Goal: Information Seeking & Learning: Learn about a topic

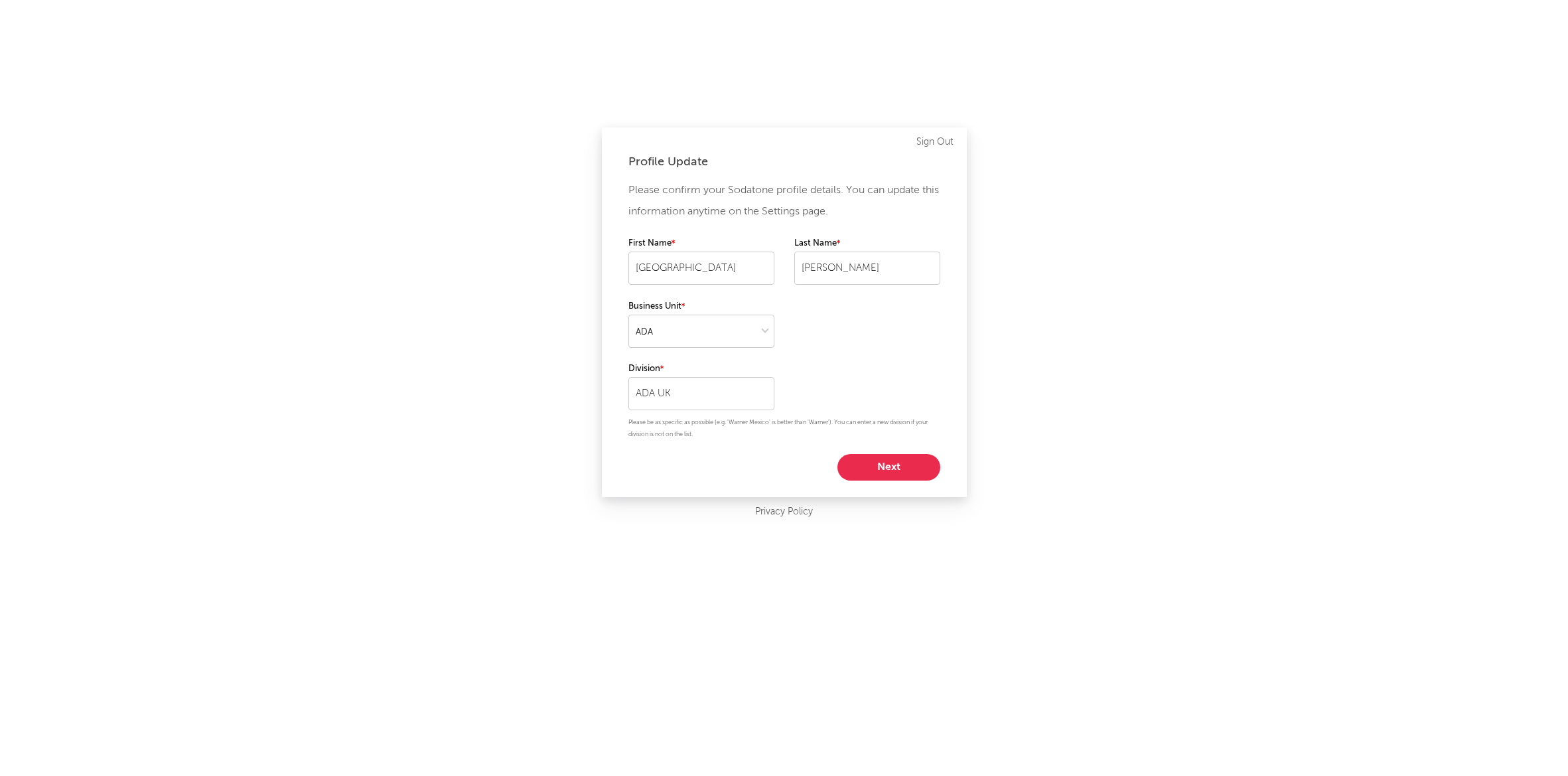
click at [879, 460] on button "Next" at bounding box center [889, 467] width 103 height 27
select select "director_vp"
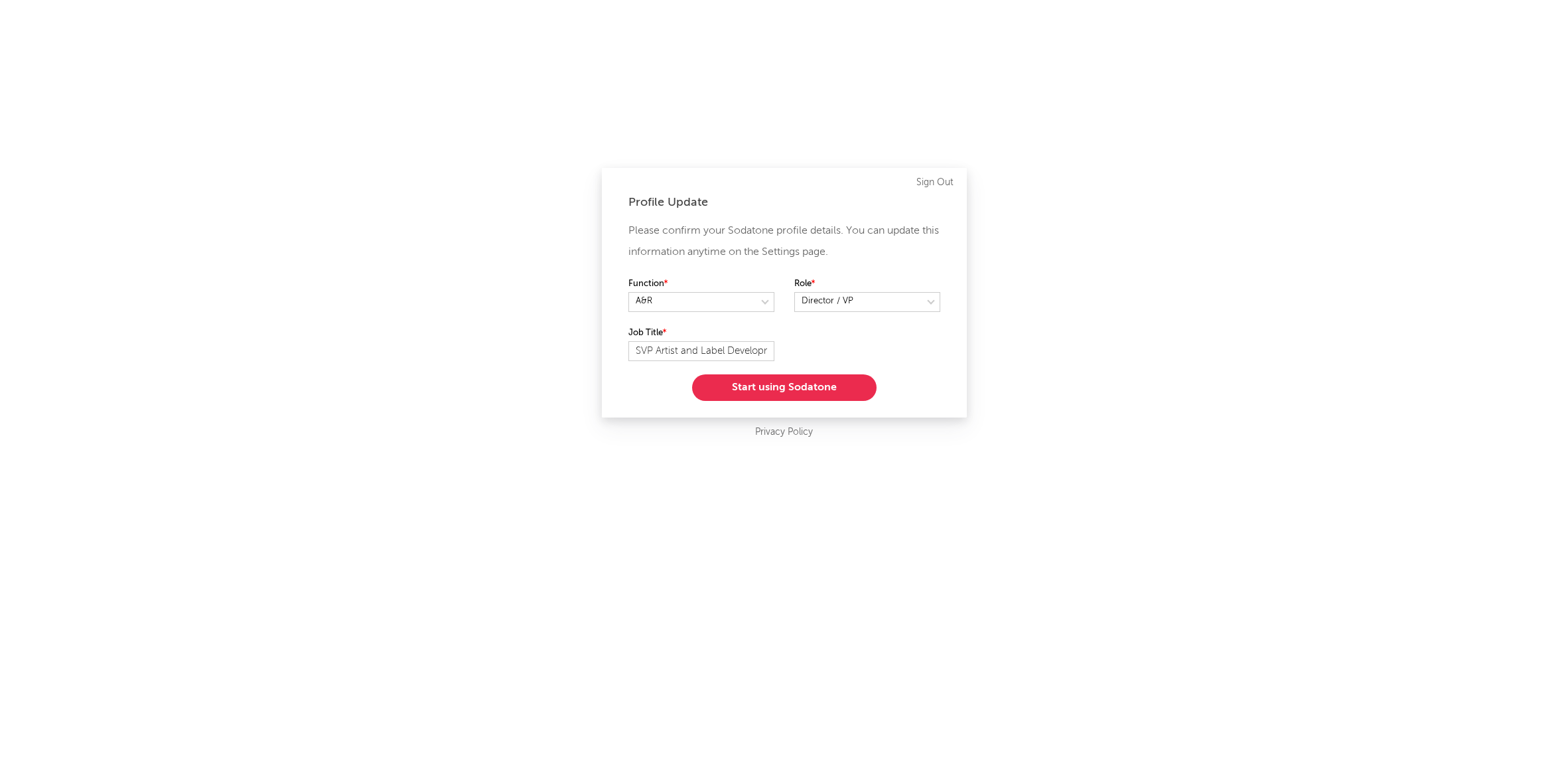
click at [780, 385] on button "Start using Sodatone" at bounding box center [784, 387] width 184 height 27
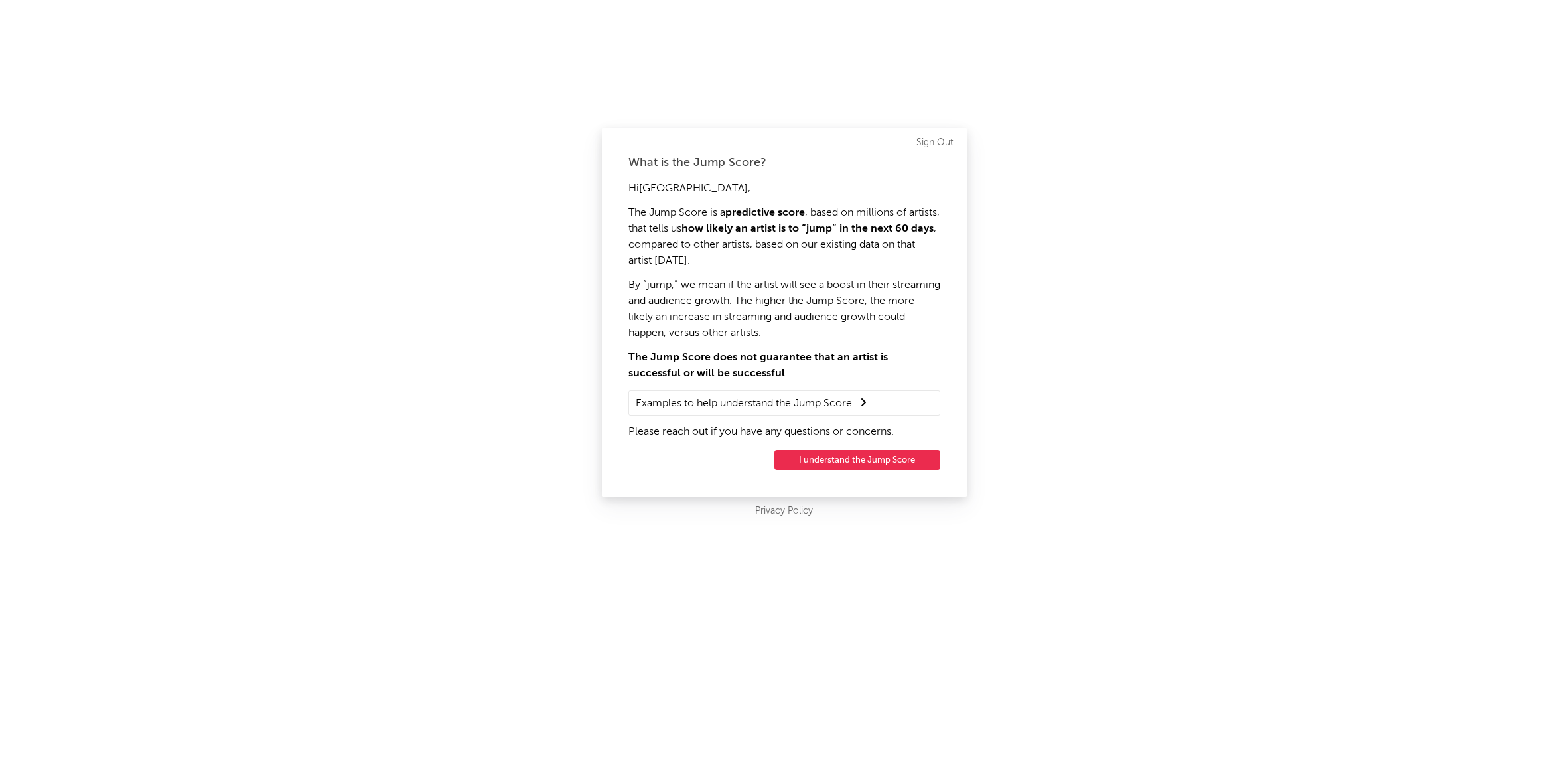
click at [856, 451] on button "I understand the Jump Score" at bounding box center [857, 460] width 166 height 20
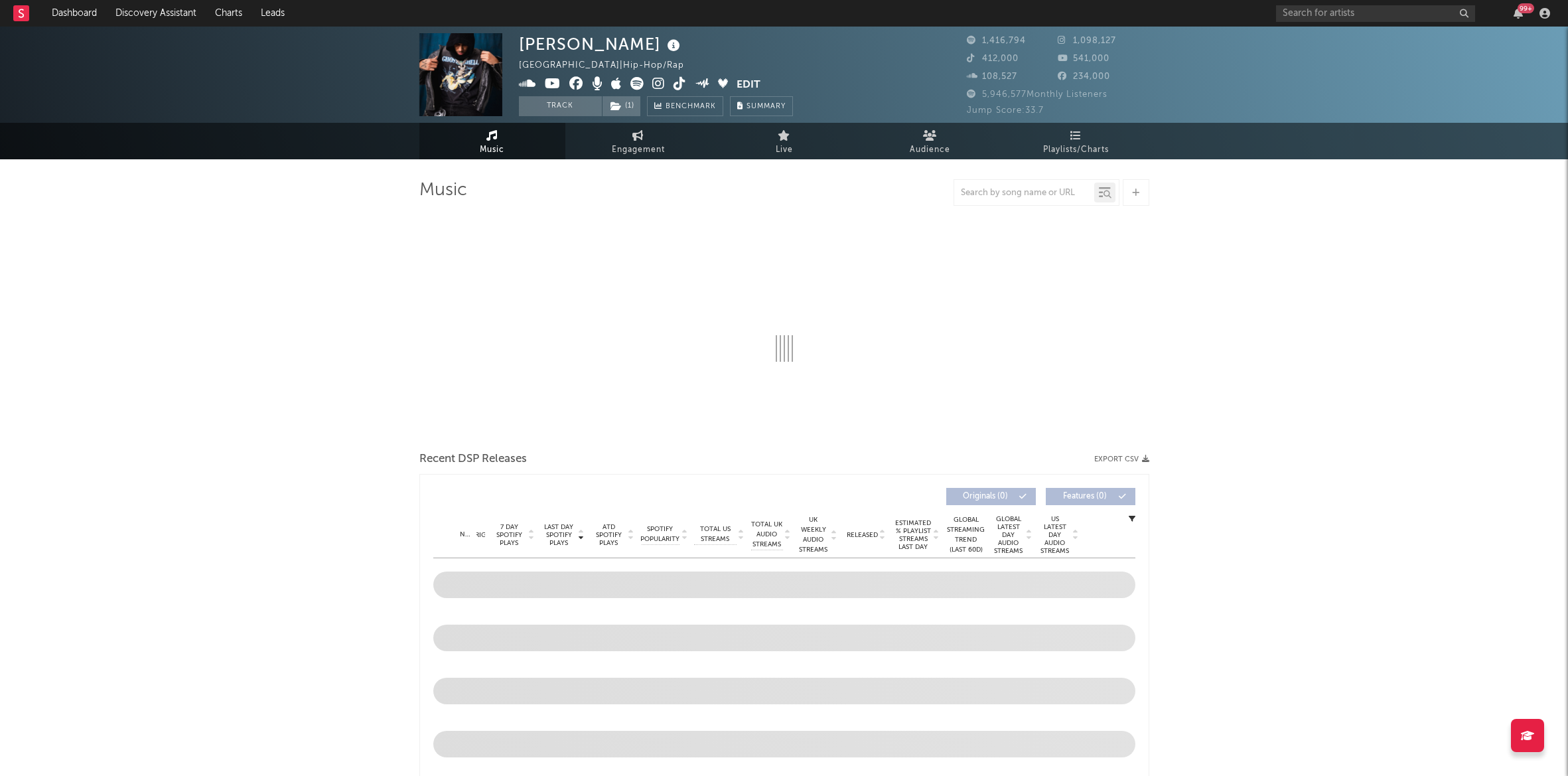
select select "6m"
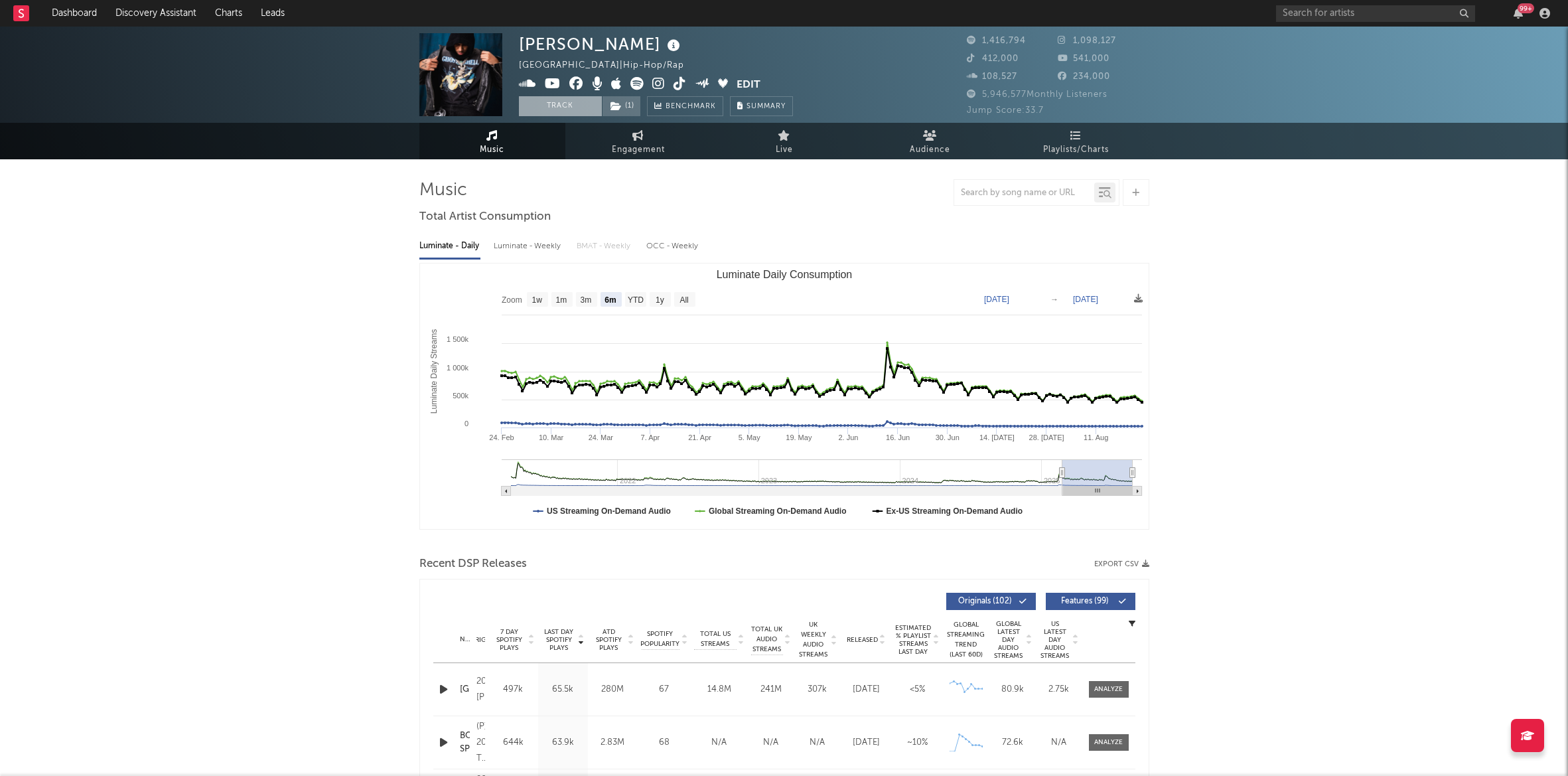
click at [555, 105] on button "Track" at bounding box center [560, 106] width 83 height 20
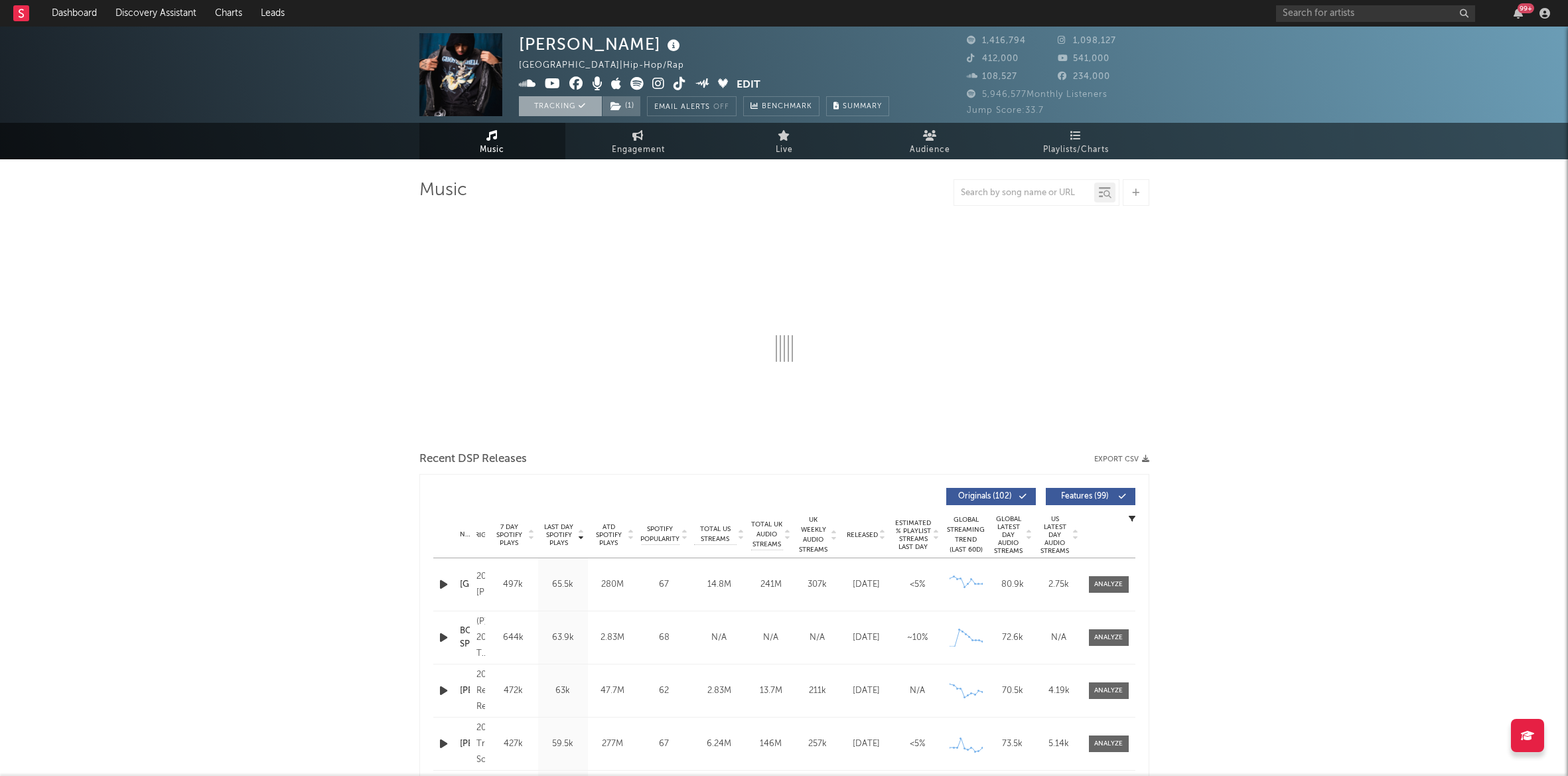
select select "6m"
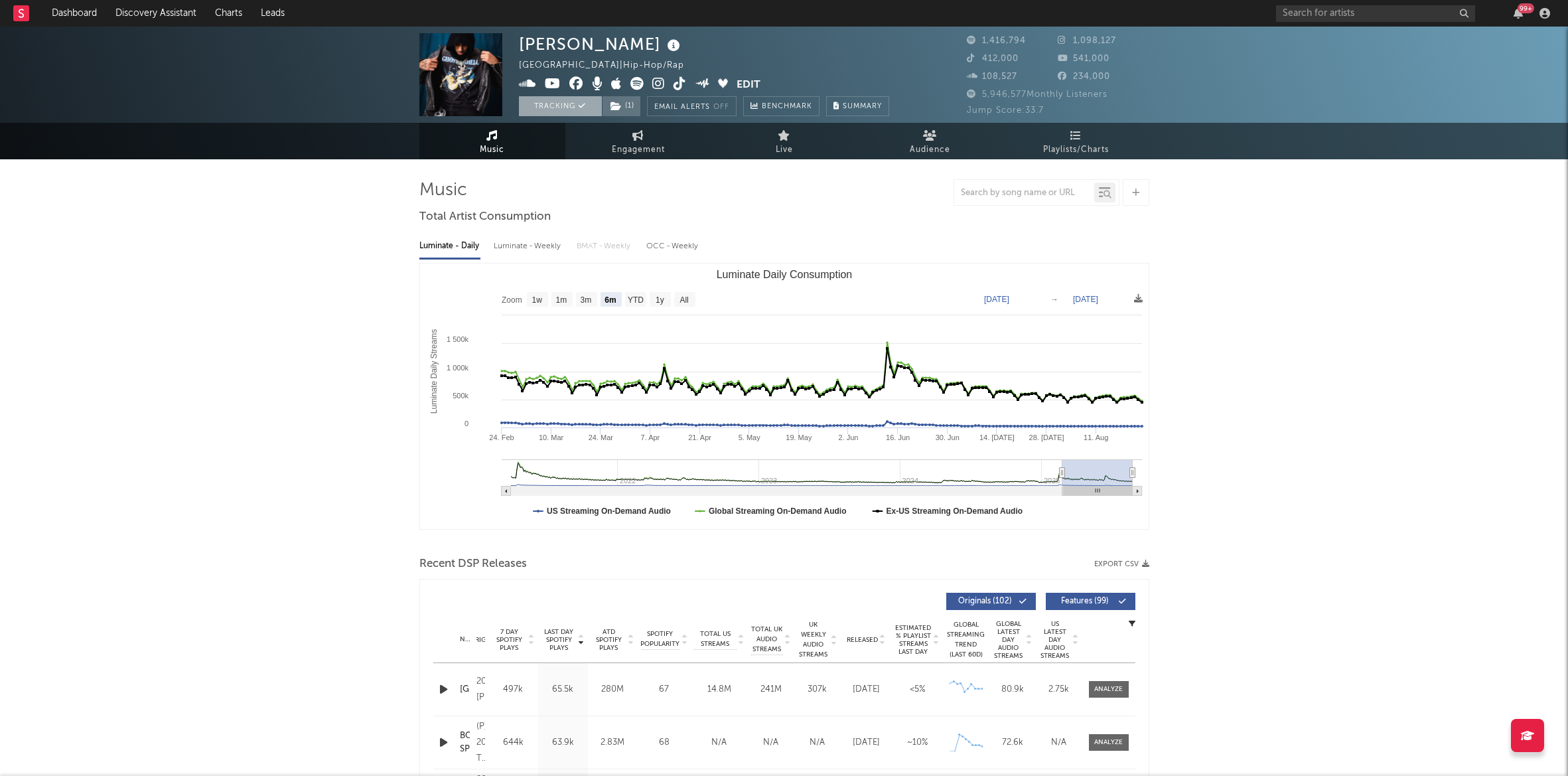
select select "6m"
click at [1369, 14] on input "text" at bounding box center [1375, 14] width 199 height 17
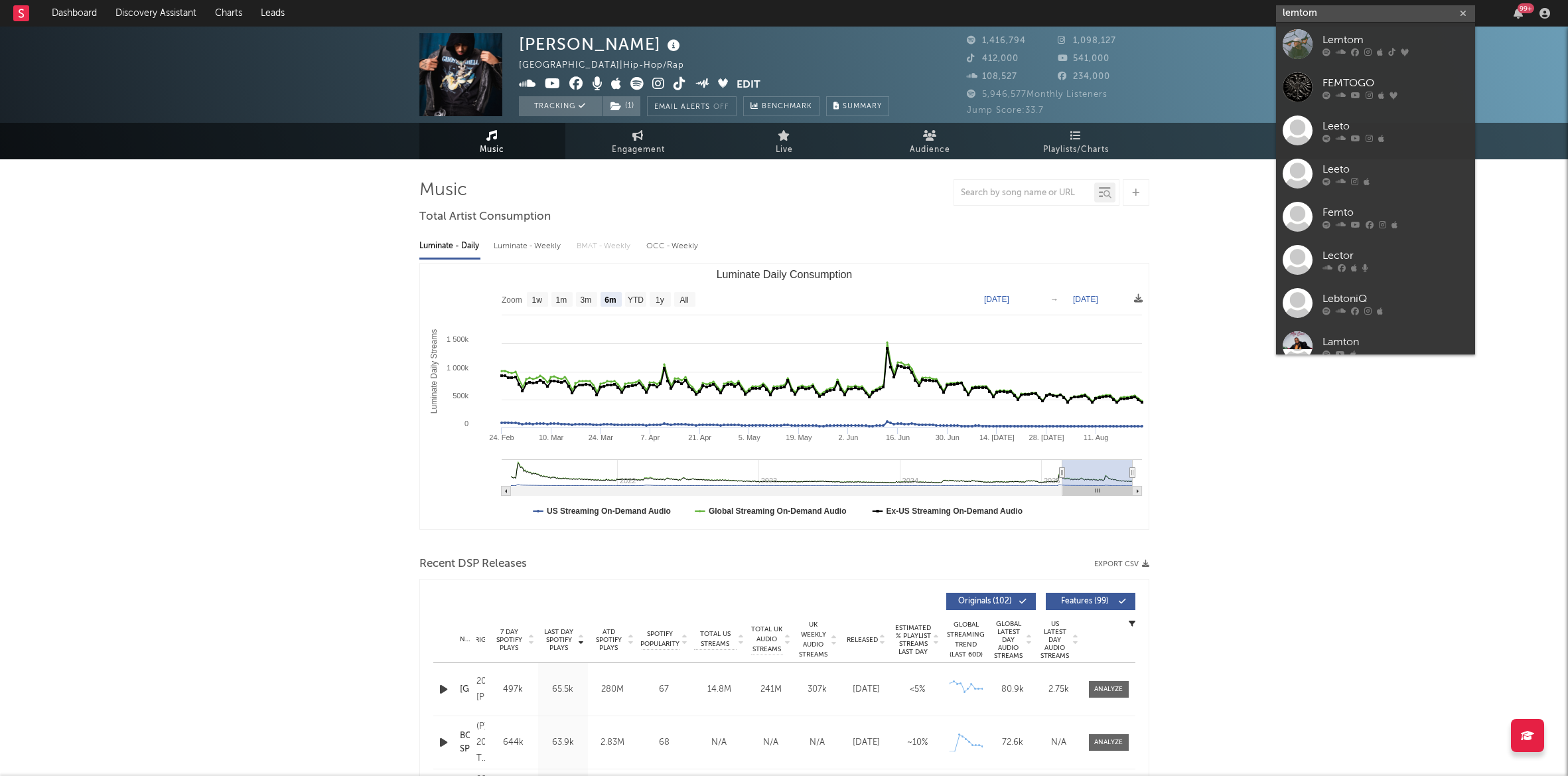
type input "lemtom"
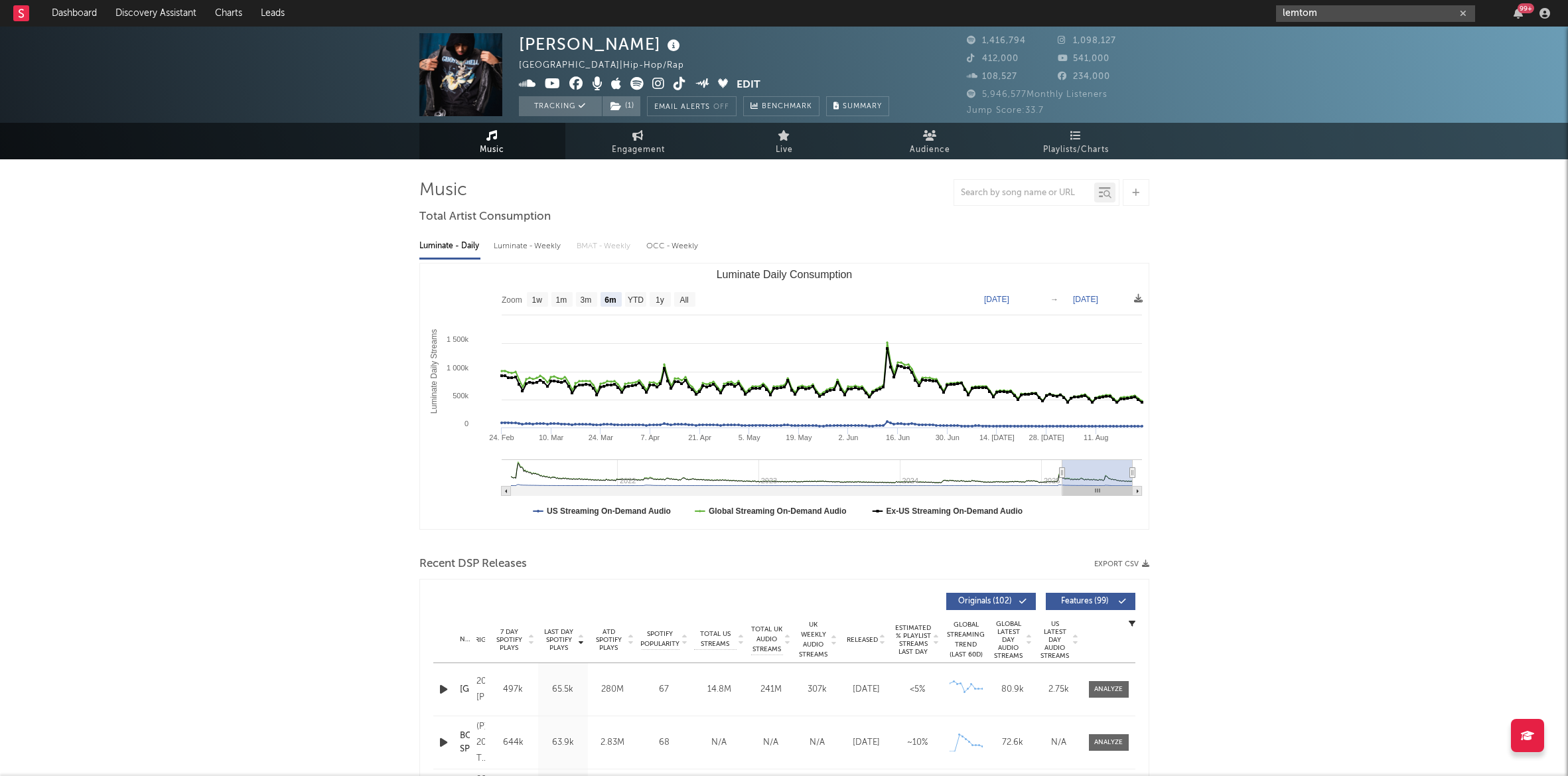
click at [1343, 14] on input "lemtom" at bounding box center [1375, 14] width 199 height 17
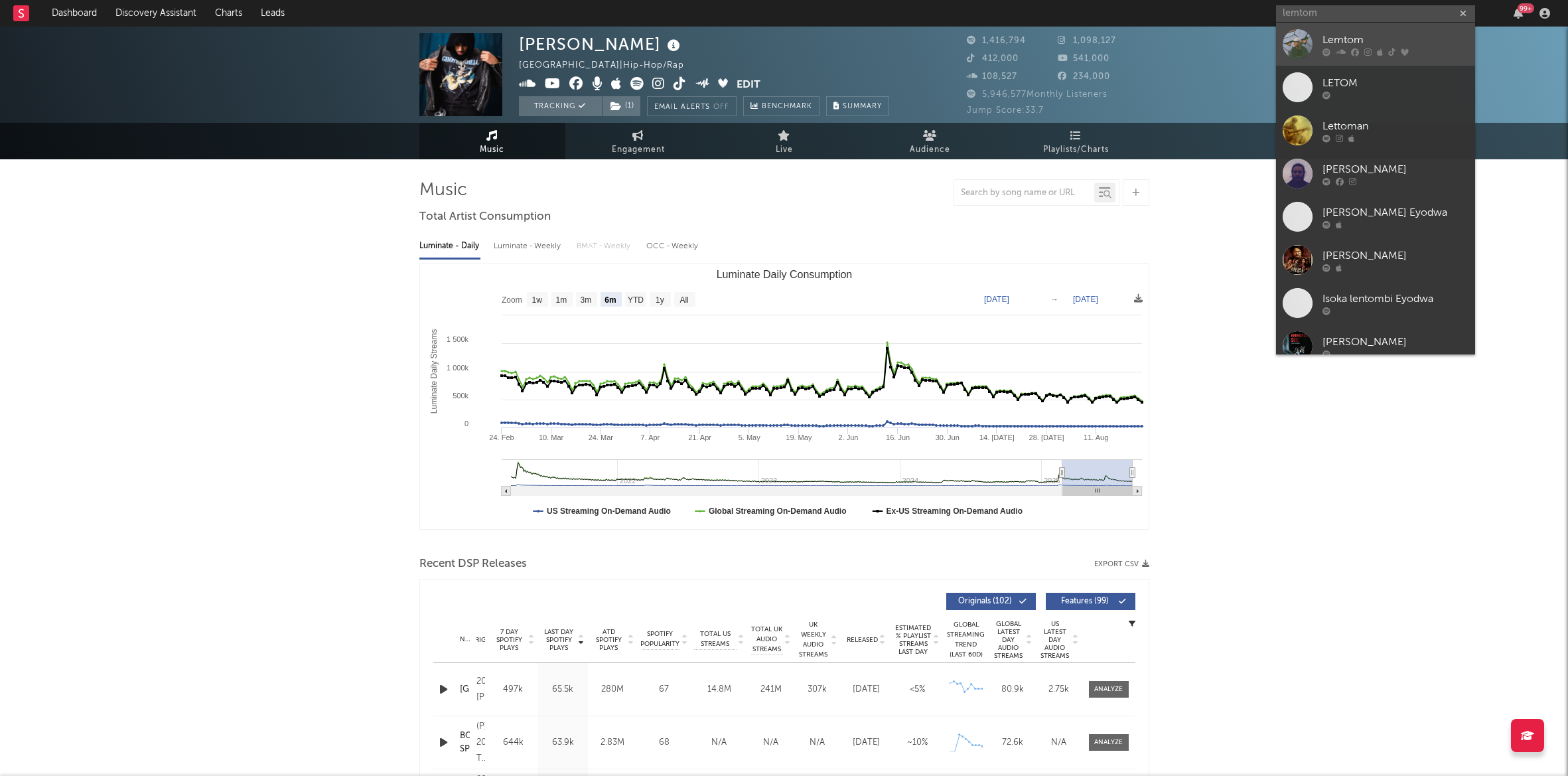
click at [1338, 45] on div "Lemtom" at bounding box center [1395, 39] width 146 height 16
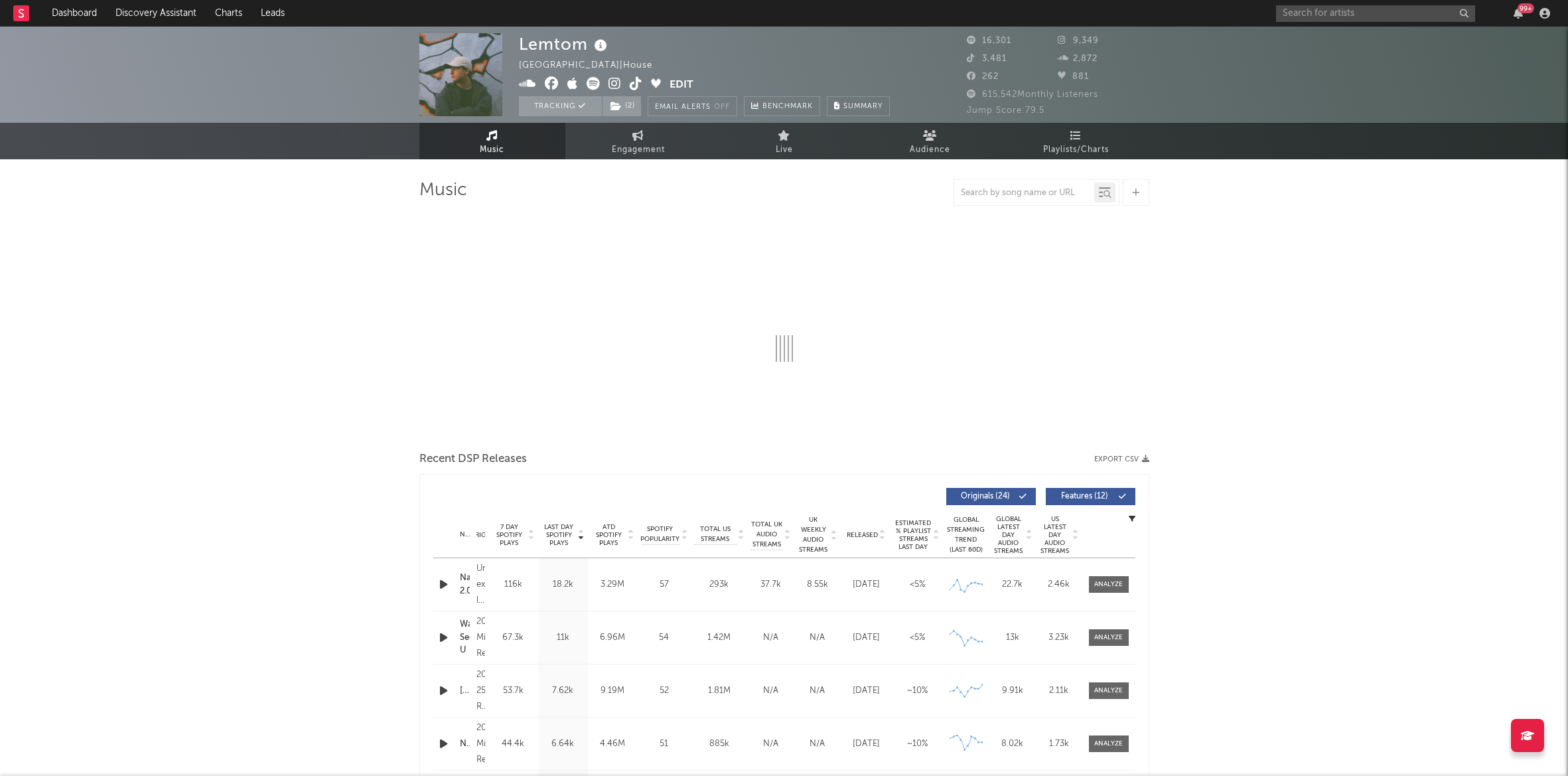
select select "6m"
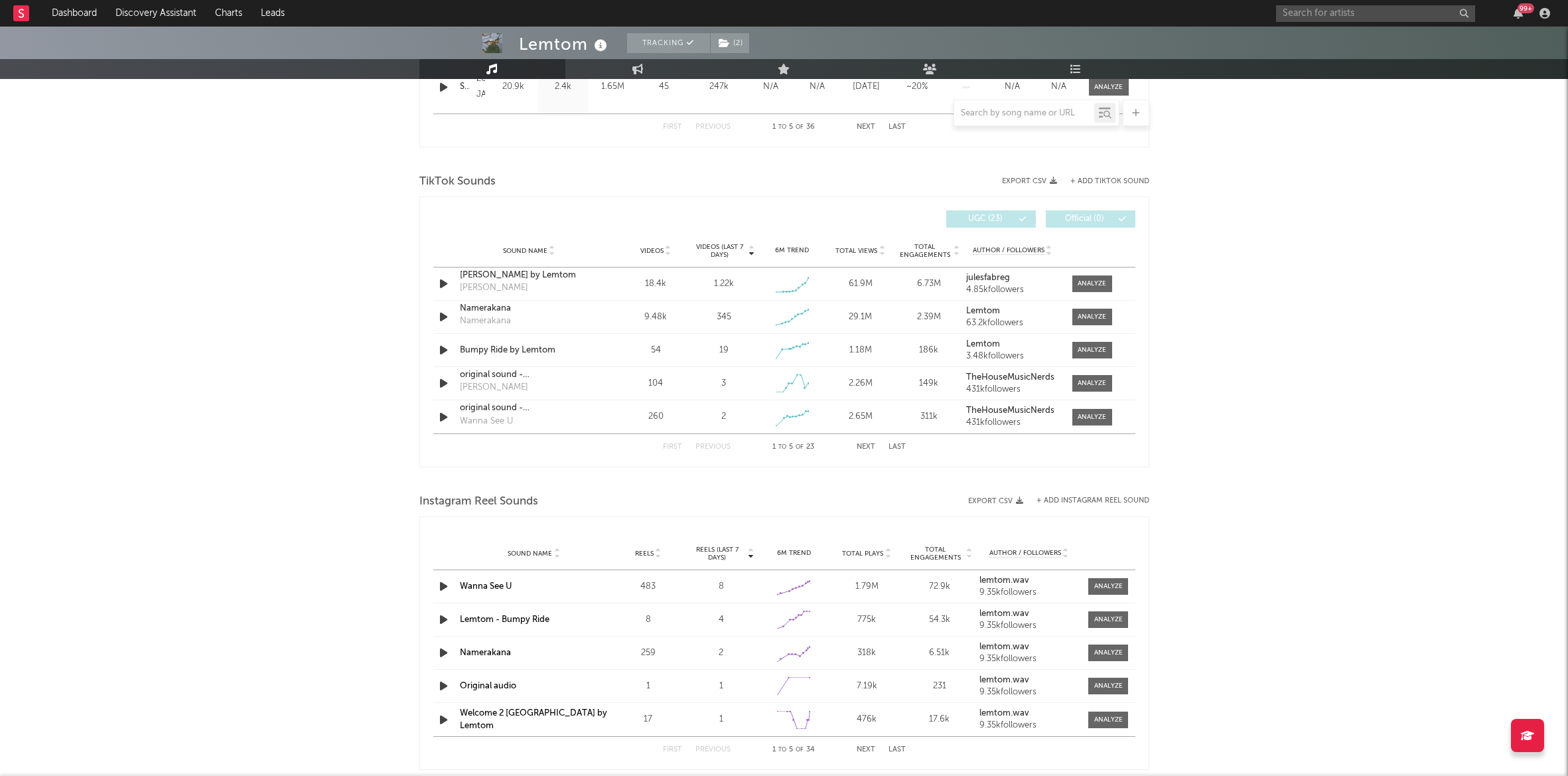
scroll to position [814, 0]
